Goal: Book appointment/travel/reservation

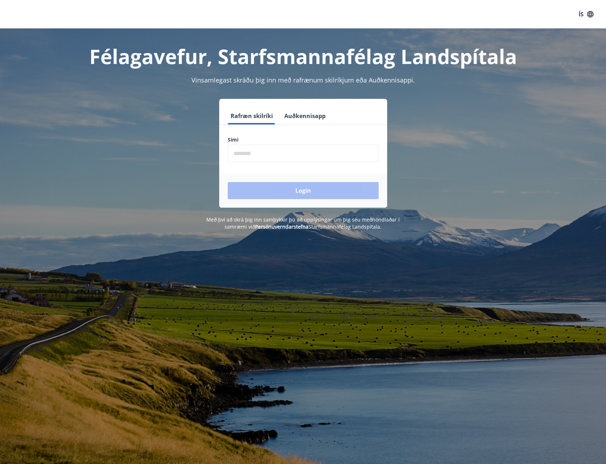
click at [248, 151] on input "phone" at bounding box center [303, 153] width 151 height 17
type input "********"
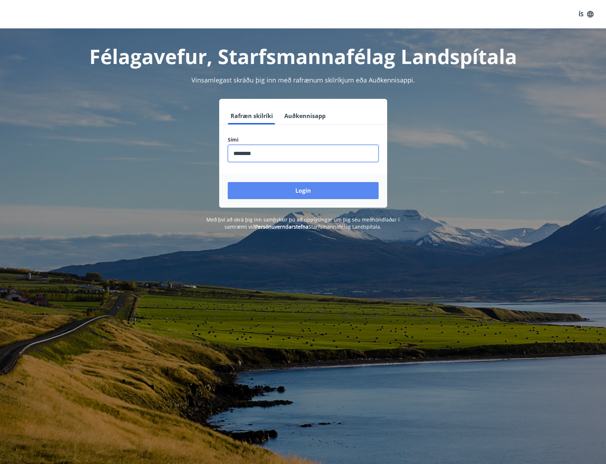
click at [271, 190] on button "Login" at bounding box center [303, 190] width 151 height 17
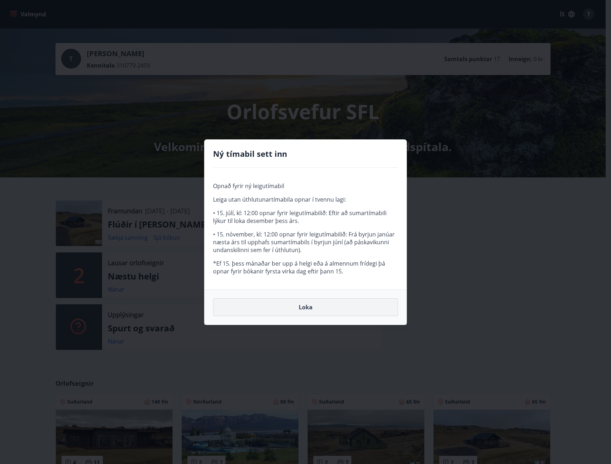
click at [296, 307] on button "Loka" at bounding box center [305, 308] width 185 height 18
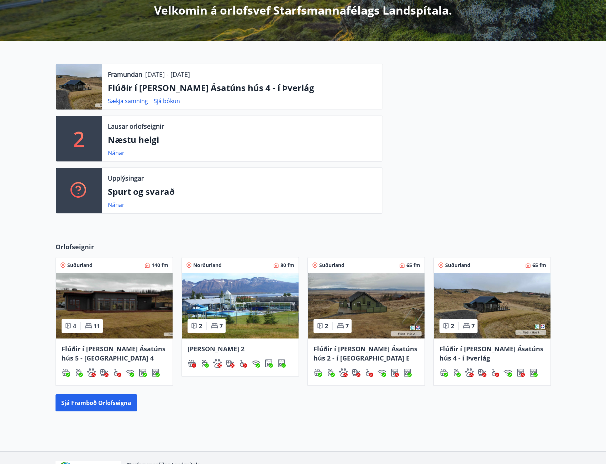
scroll to position [184, 0]
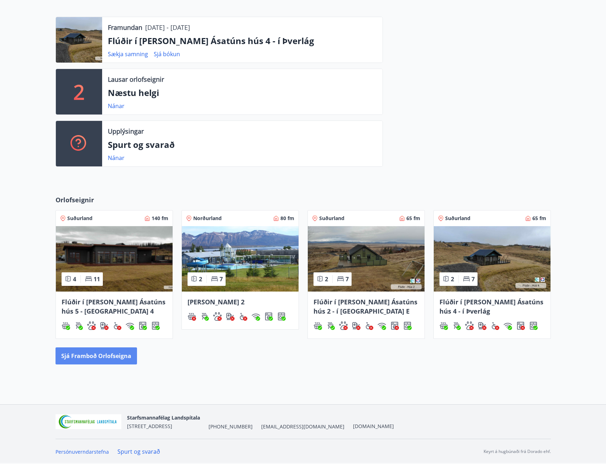
click at [126, 358] on button "Sjá framboð orlofseigna" at bounding box center [96, 356] width 81 height 17
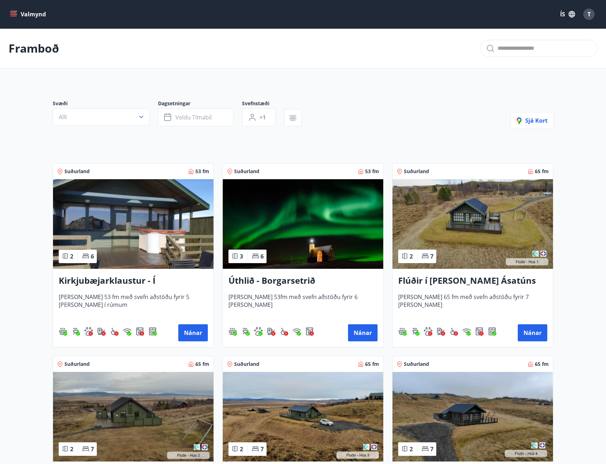
click at [589, 14] on span "T" at bounding box center [588, 14] width 3 height 8
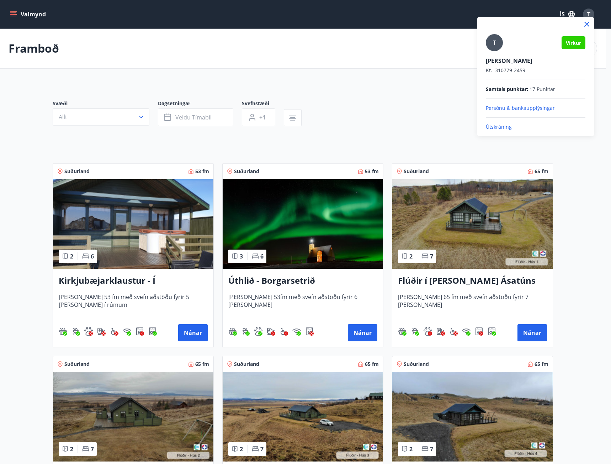
click at [16, 15] on div at bounding box center [305, 232] width 611 height 464
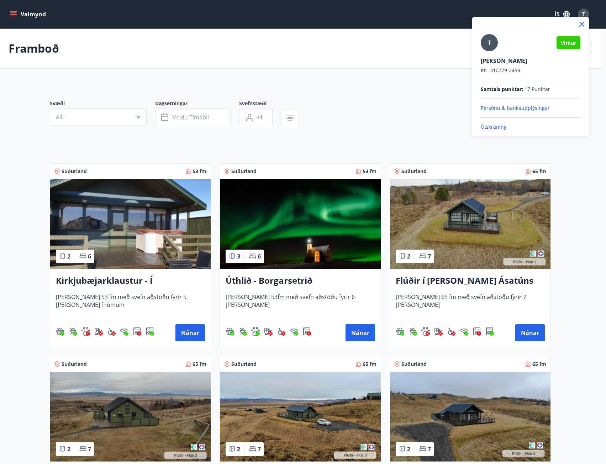
click at [16, 15] on icon "menu" at bounding box center [14, 14] width 8 height 1
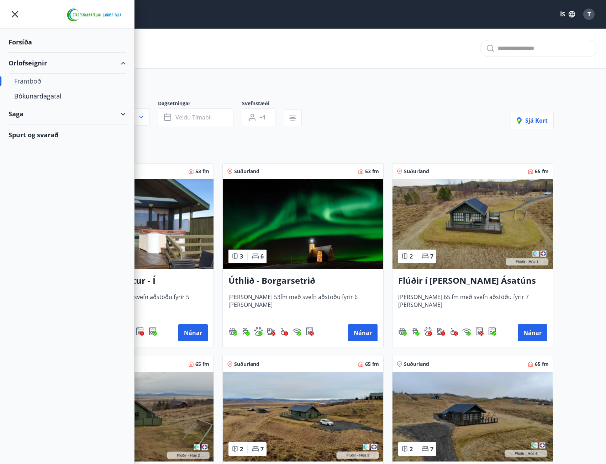
click at [26, 124] on div "Saga" at bounding box center [67, 114] width 117 height 21
click at [32, 133] on div "Bókanir" at bounding box center [67, 132] width 106 height 15
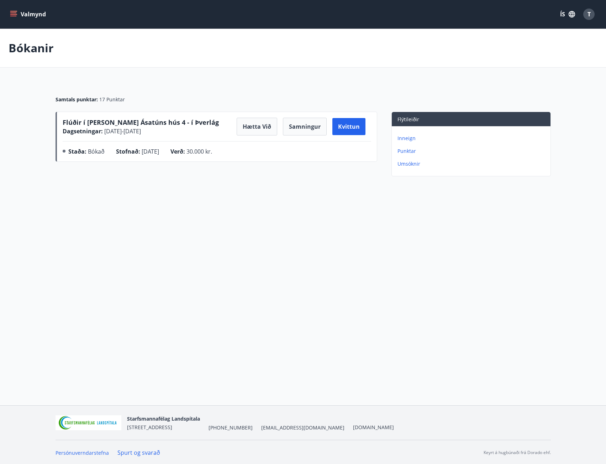
click at [101, 122] on span "Flúðir í [PERSON_NAME] Ásatúns hús 4 - í Þverlág" at bounding box center [141, 122] width 156 height 9
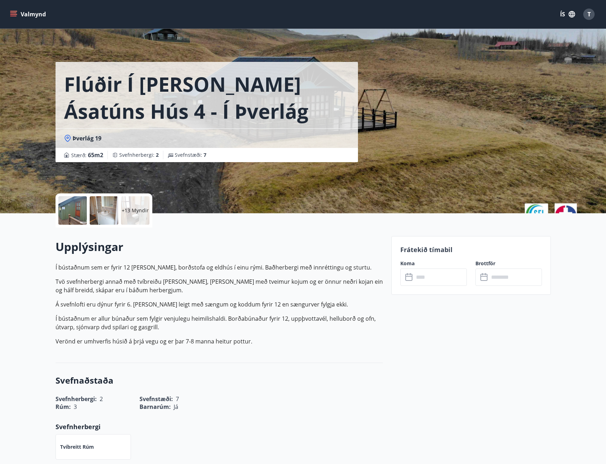
click at [67, 222] on div at bounding box center [72, 210] width 28 height 28
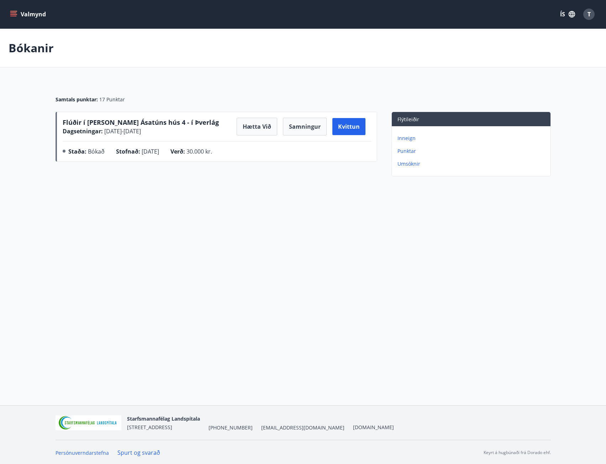
click at [13, 10] on button "Valmynd" at bounding box center [29, 14] width 40 height 13
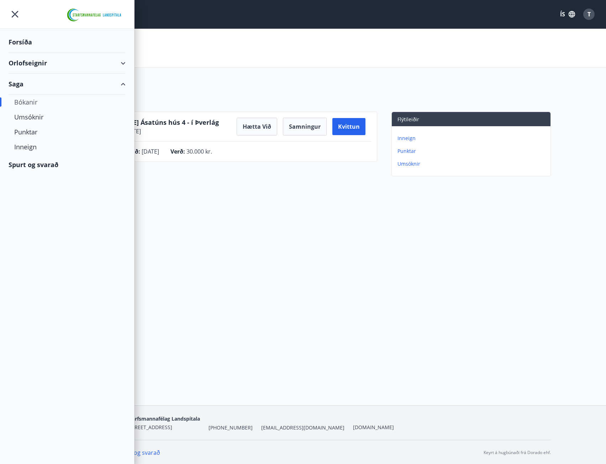
click at [13, 13] on icon "menu" at bounding box center [15, 14] width 13 height 13
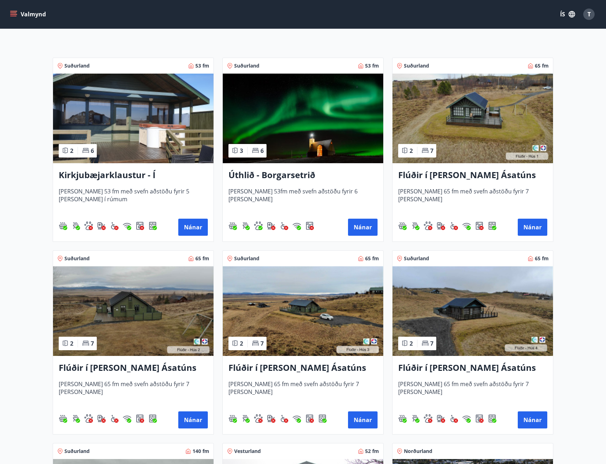
scroll to position [142, 0]
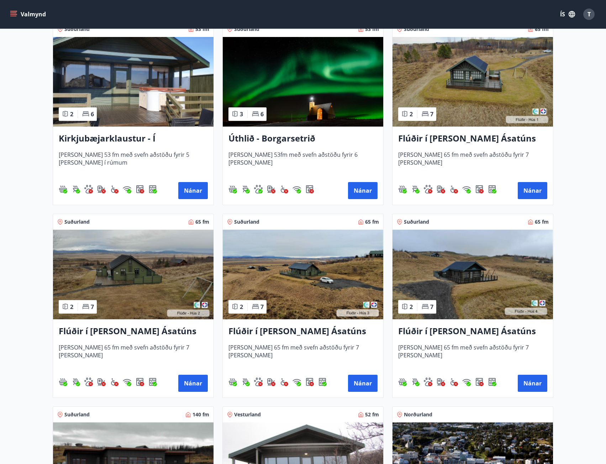
click at [485, 104] on img at bounding box center [472, 82] width 160 height 90
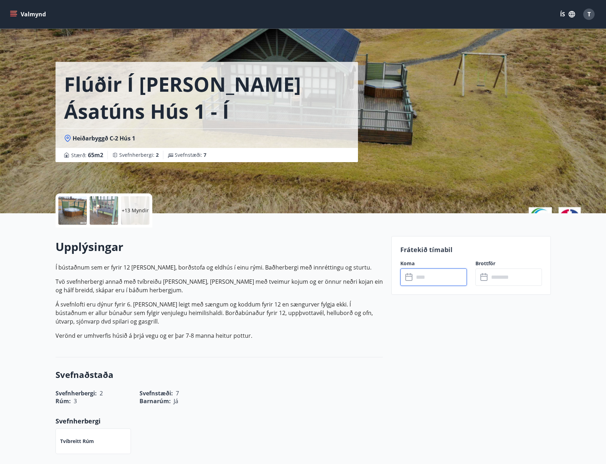
click at [437, 277] on input "text" at bounding box center [440, 277] width 53 height 17
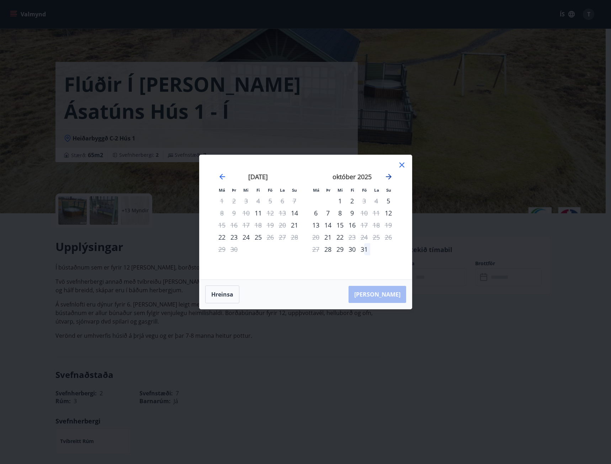
click at [389, 175] on icon "Move forward to switch to the next month." at bounding box center [389, 177] width 9 height 9
click at [259, 224] on div "13" at bounding box center [258, 225] width 12 height 12
click at [268, 225] on div "14" at bounding box center [270, 225] width 12 height 12
click at [268, 243] on div "28" at bounding box center [270, 249] width 12 height 12
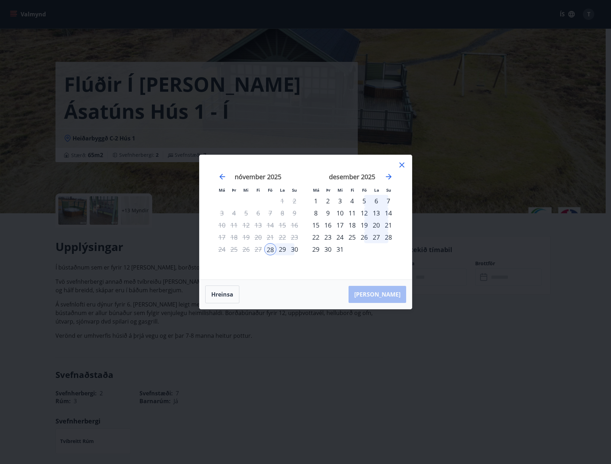
click at [355, 212] on div "11" at bounding box center [352, 213] width 12 height 12
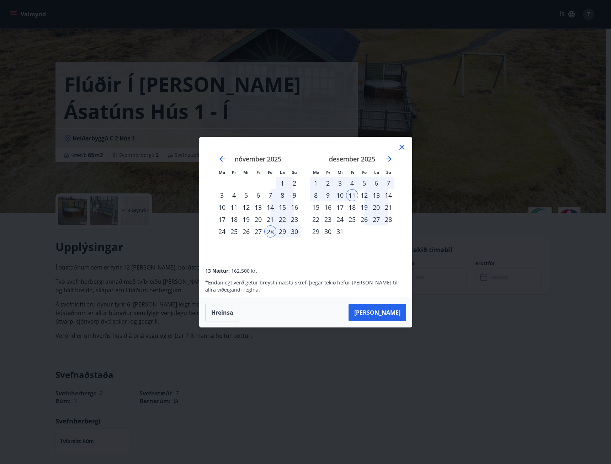
click at [388, 195] on div "14" at bounding box center [389, 195] width 12 height 12
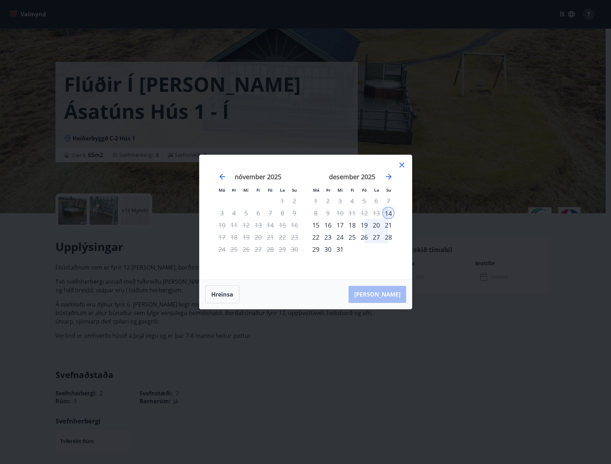
click at [364, 222] on div "19" at bounding box center [364, 225] width 12 height 12
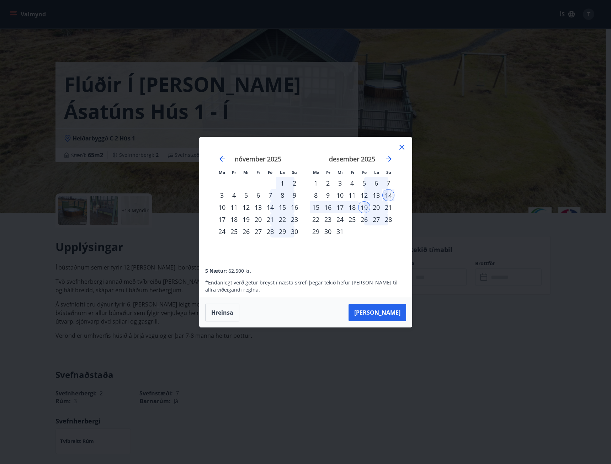
click at [387, 209] on div "21" at bounding box center [389, 207] width 12 height 12
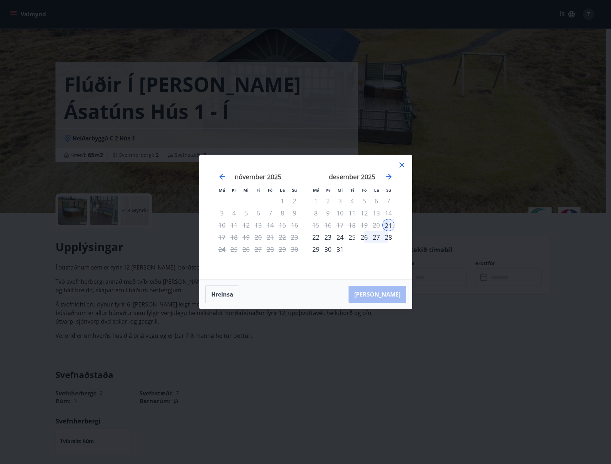
click at [401, 164] on icon at bounding box center [402, 165] width 9 height 9
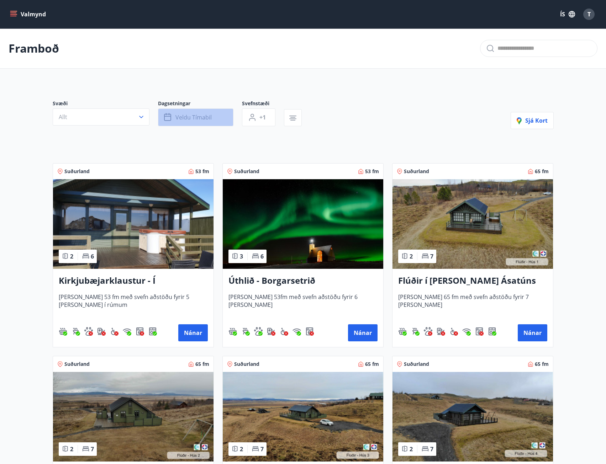
click at [200, 116] on span "Veldu tímabil" at bounding box center [193, 118] width 36 height 8
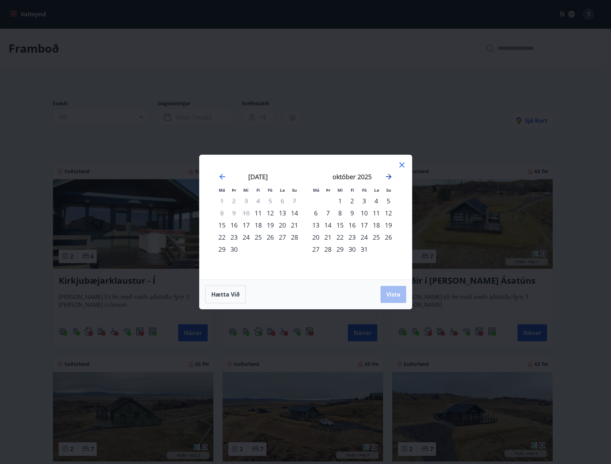
click at [389, 175] on icon "Move forward to switch to the next month." at bounding box center [389, 177] width 6 height 6
click at [315, 250] on div "29" at bounding box center [316, 249] width 12 height 12
click at [390, 175] on icon "Move forward to switch to the next month." at bounding box center [389, 177] width 9 height 9
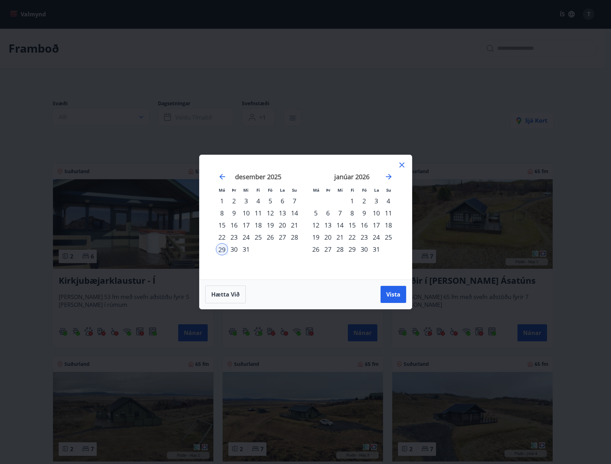
click at [364, 200] on div "2" at bounding box center [364, 201] width 12 height 12
click at [389, 293] on span "Vista" at bounding box center [393, 295] width 14 height 8
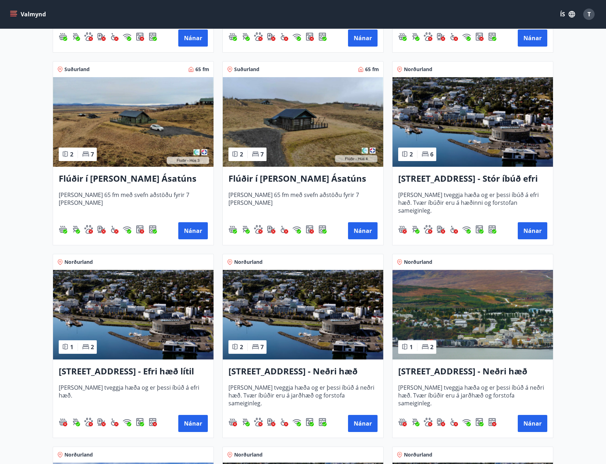
scroll to position [178, 0]
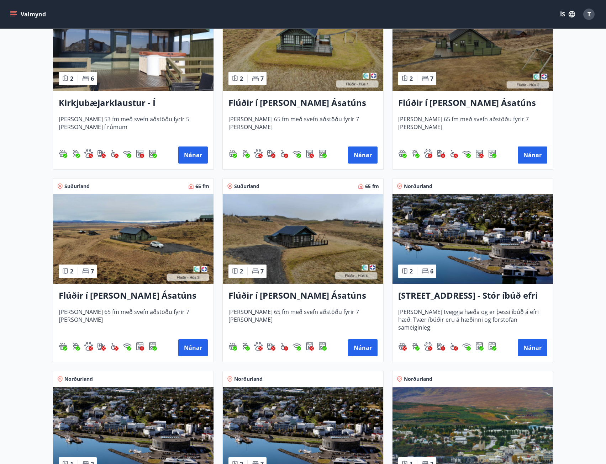
click at [323, 259] on img at bounding box center [303, 239] width 160 height 90
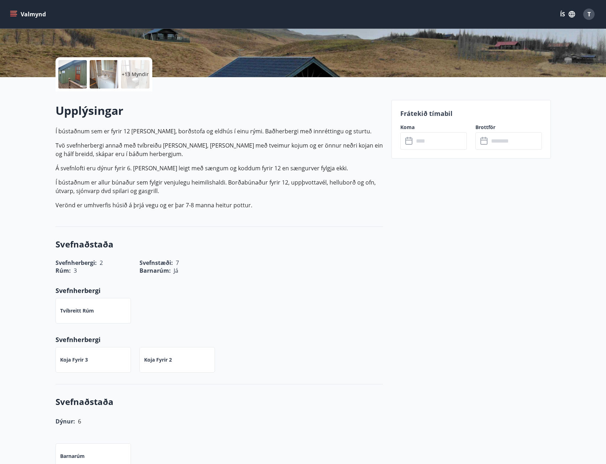
scroll to position [142, 0]
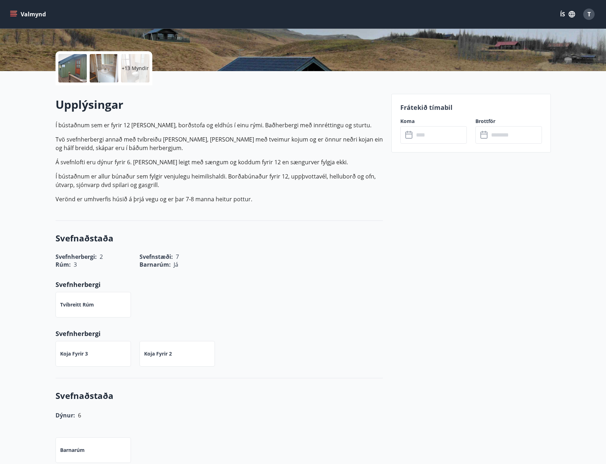
click at [417, 138] on input "text" at bounding box center [440, 134] width 53 height 17
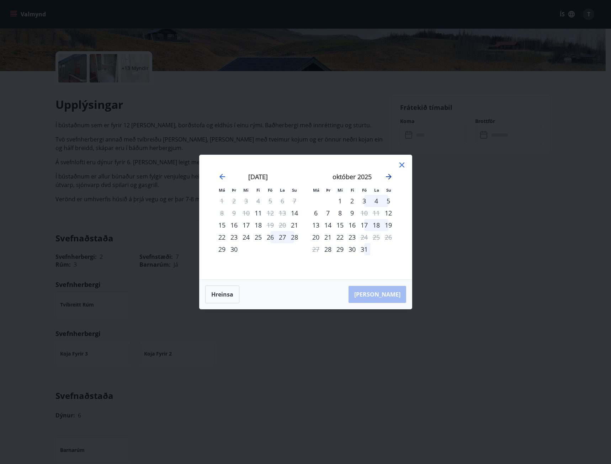
click at [390, 175] on icon "Move forward to switch to the next month." at bounding box center [389, 177] width 6 height 6
click at [316, 250] on div "29" at bounding box center [316, 249] width 12 height 12
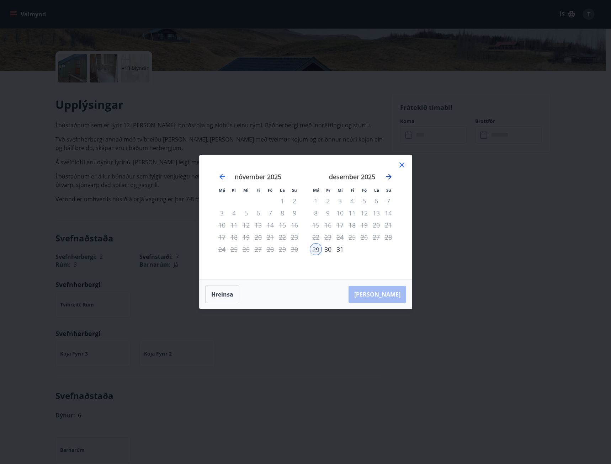
click at [388, 176] on icon "Move forward to switch to the next month." at bounding box center [389, 177] width 9 height 9
click at [388, 199] on div "4" at bounding box center [389, 201] width 12 height 12
click at [388, 207] on div "11" at bounding box center [389, 213] width 12 height 12
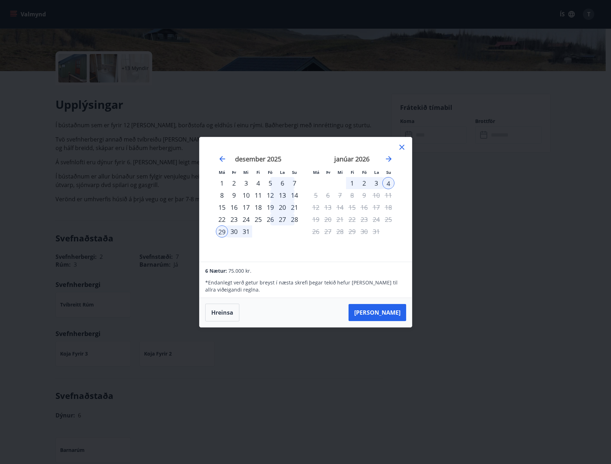
click at [403, 146] on icon at bounding box center [402, 147] width 5 height 5
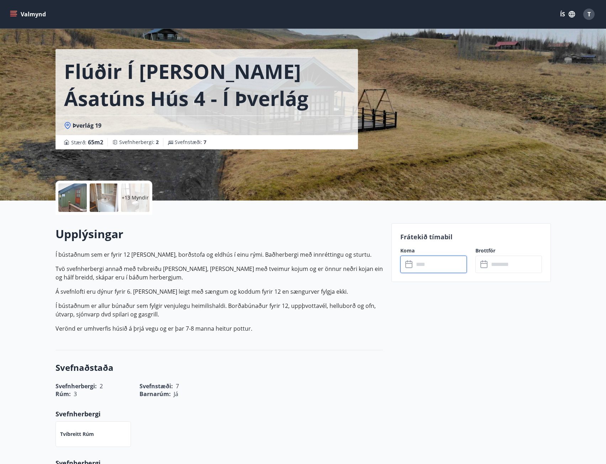
scroll to position [0, 0]
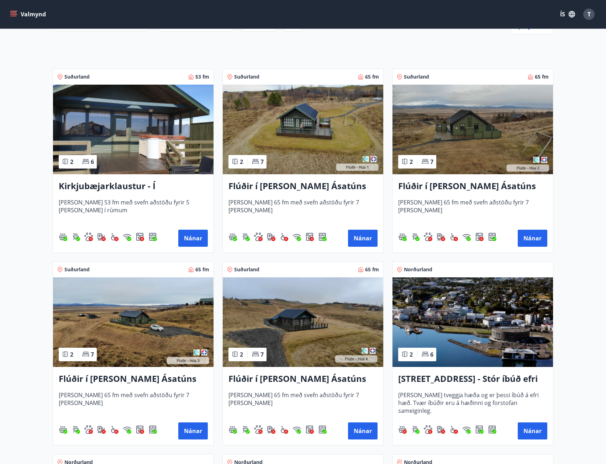
scroll to position [107, 0]
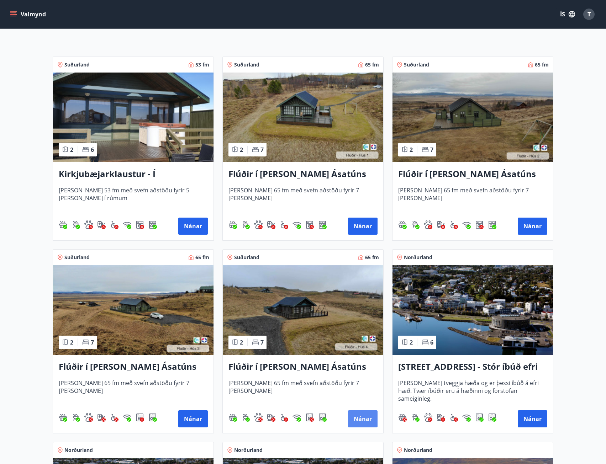
click at [360, 417] on button "Nánar" at bounding box center [363, 419] width 30 height 17
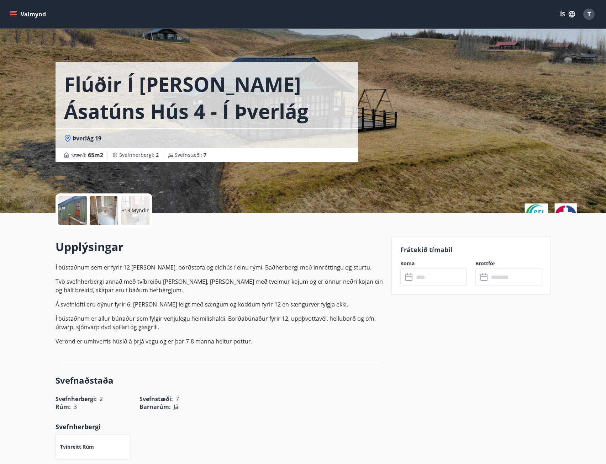
click at [132, 203] on div "+13 Myndir" at bounding box center [135, 210] width 28 height 28
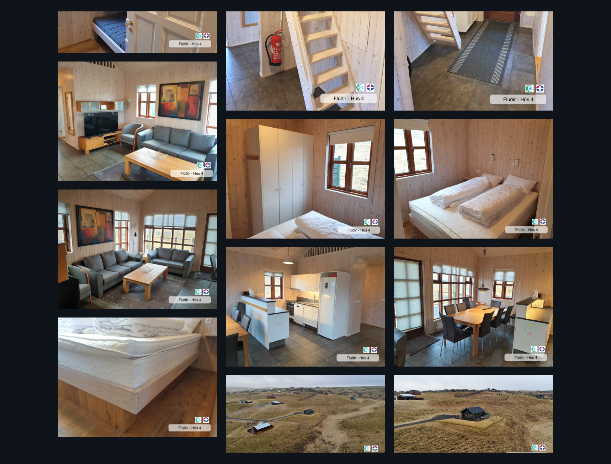
scroll to position [505, 0]
